Goal: Task Accomplishment & Management: Use online tool/utility

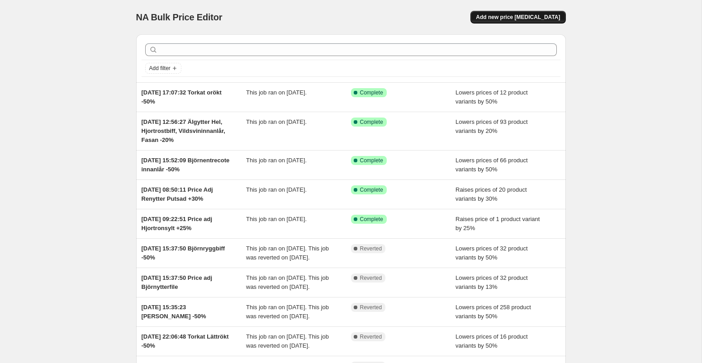
click at [523, 16] on span "Add new price [MEDICAL_DATA]" at bounding box center [518, 17] width 84 height 7
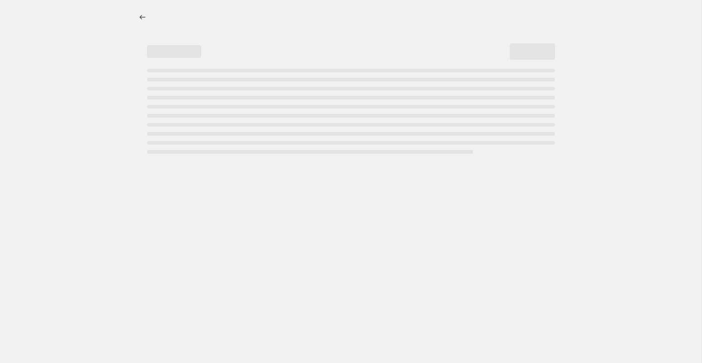
select select "percentage"
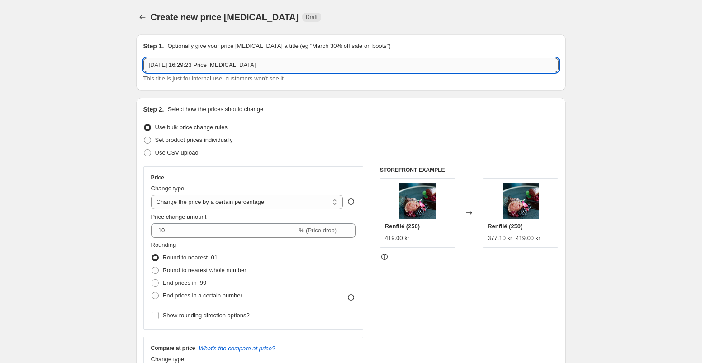
drag, startPoint x: 228, startPoint y: 66, endPoint x: 301, endPoint y: 66, distance: 73.3
click at [301, 66] on input "4 Sept 2025, 16:29:23 Price change job" at bounding box center [350, 65] width 415 height 14
type input "4 Sept 2025, 16:29:23 Price Adj Renskav +11%"
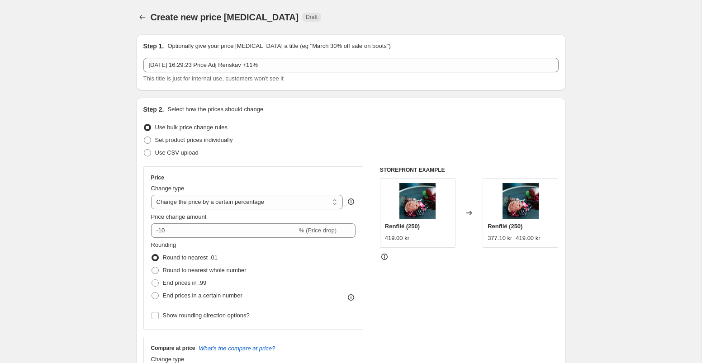
click at [348, 115] on div "Step 2. Select how the prices should change Use bulk price change rules Set pro…" at bounding box center [350, 256] width 415 height 303
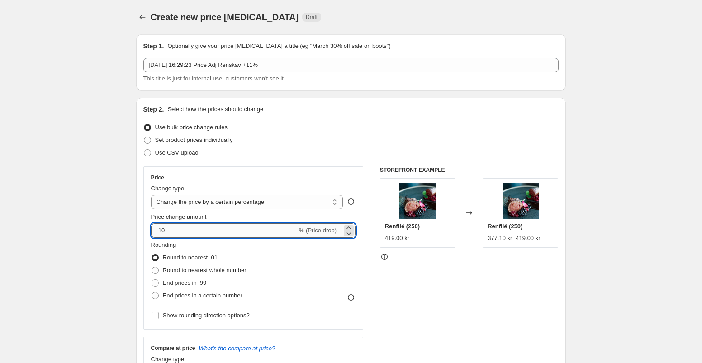
click at [225, 229] on input "-10" at bounding box center [224, 230] width 146 height 14
type input "-1"
type input "11"
click at [359, 270] on div "Price Change type Change the price to a certain amount Change the price by a ce…" at bounding box center [253, 247] width 220 height 163
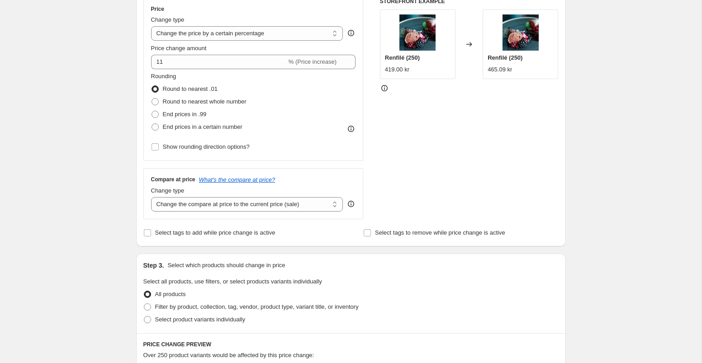
scroll to position [170, 0]
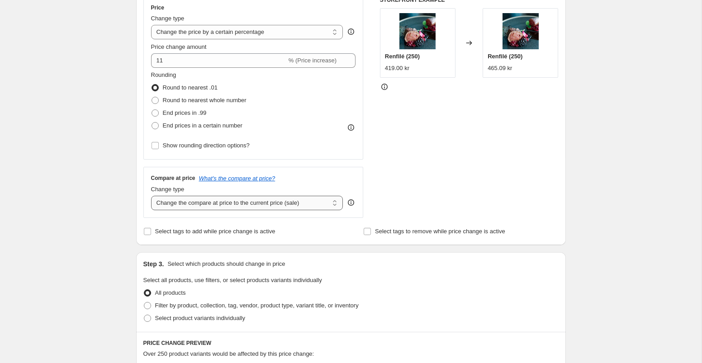
click at [327, 204] on select "Change the compare at price to the current price (sale) Change the compare at p…" at bounding box center [247, 203] width 192 height 14
select select "remove"
click at [151, 196] on select "Change the compare at price to the current price (sale) Change the compare at p…" at bounding box center [247, 203] width 192 height 14
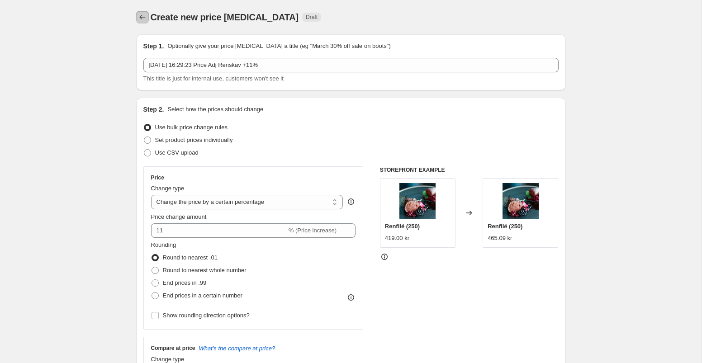
click at [142, 17] on icon "Price change jobs" at bounding box center [142, 17] width 9 height 9
